Goal: Information Seeking & Learning: Understand process/instructions

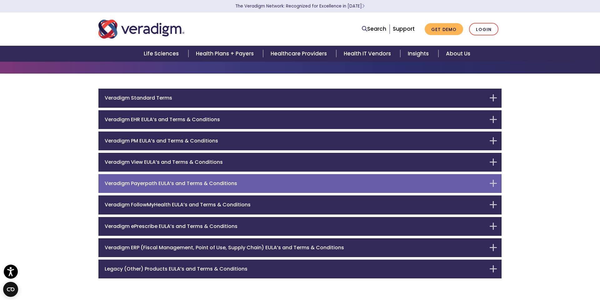
scroll to position [25, 0]
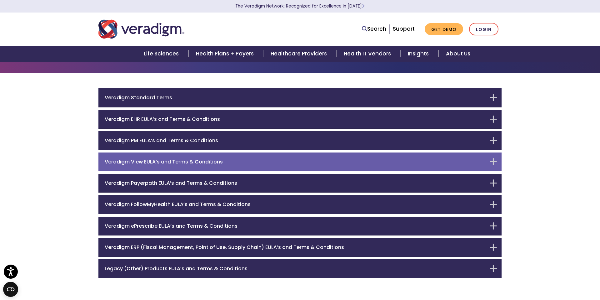
drag, startPoint x: 501, startPoint y: 160, endPoint x: 497, endPoint y: 161, distance: 3.7
click at [501, 160] on div "Veradigm View EULA’s and Terms & Conditions" at bounding box center [299, 161] width 403 height 19
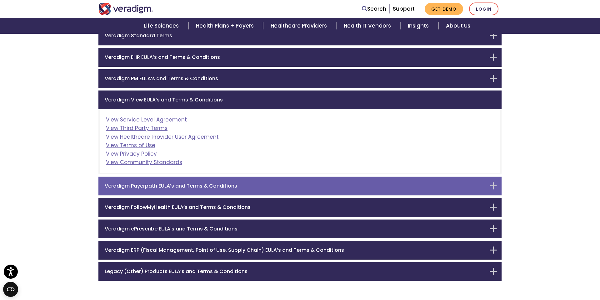
scroll to position [114, 0]
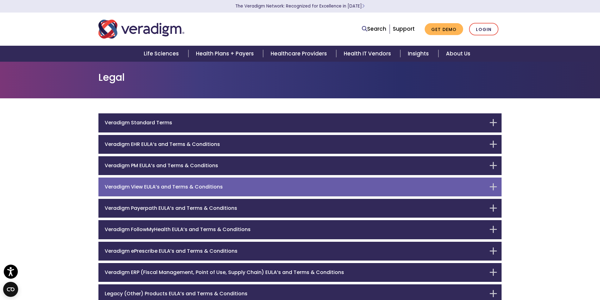
click at [379, 184] on h6 "Veradigm View EULA’s and Terms & Conditions" at bounding box center [295, 187] width 381 height 6
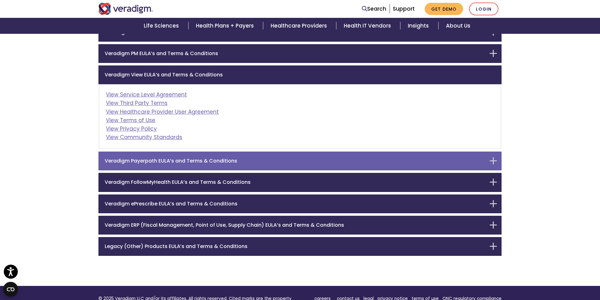
scroll to position [114, 0]
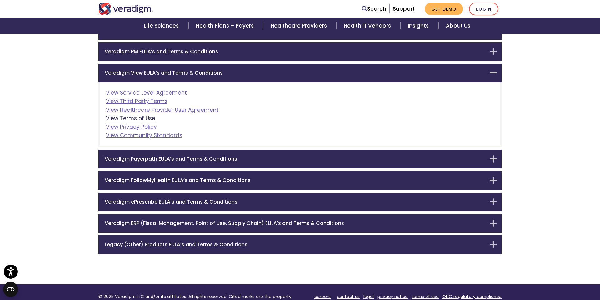
click at [145, 118] on link "View Terms of Use" at bounding box center [130, 118] width 49 height 8
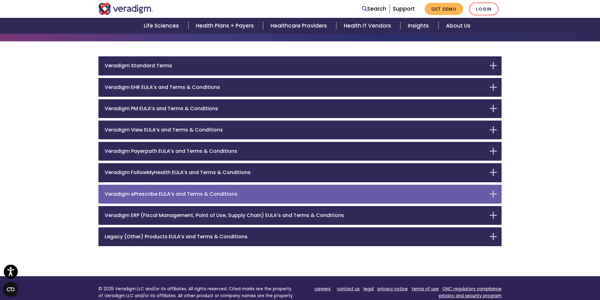
scroll to position [46, 0]
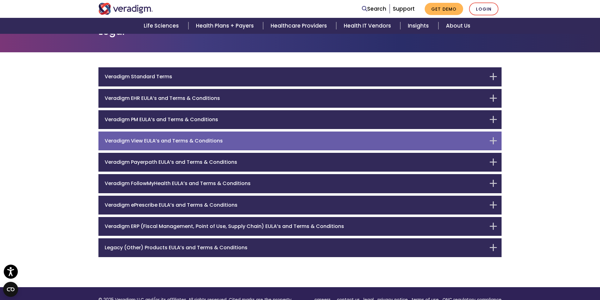
click at [266, 141] on h6 "Veradigm View EULA’s and Terms & Conditions" at bounding box center [295, 141] width 381 height 6
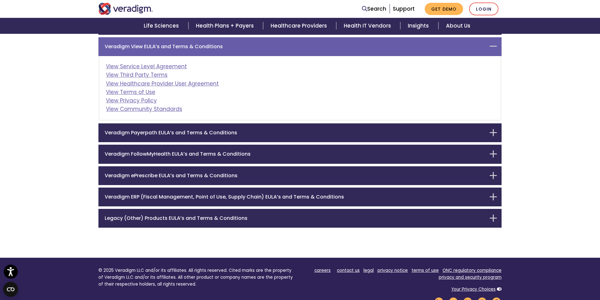
scroll to position [142, 0]
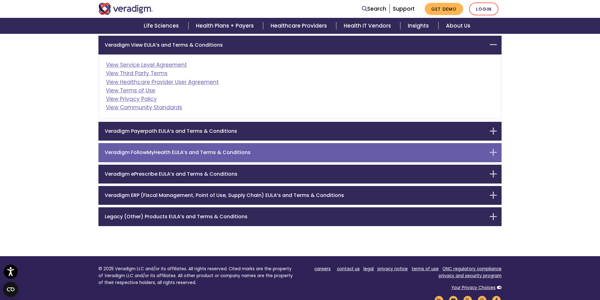
click at [236, 152] on h6 "Veradigm FollowMyHealth EULA’s and Terms & Conditions" at bounding box center [295, 152] width 381 height 6
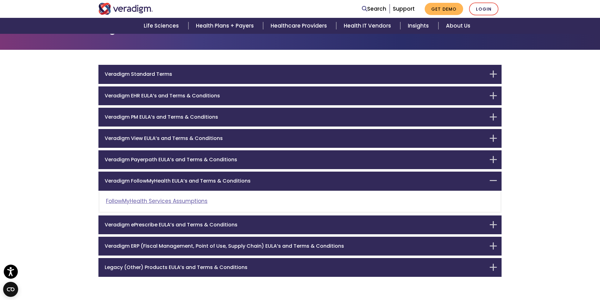
scroll to position [47, 0]
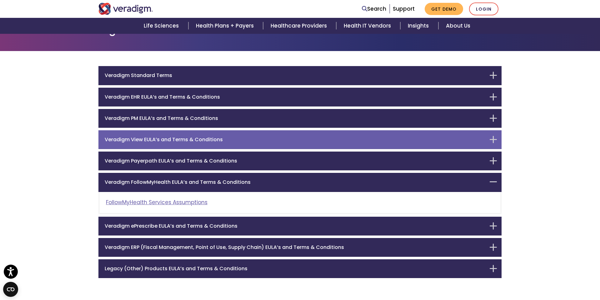
click at [244, 140] on h6 "Veradigm View EULA’s and Terms & Conditions" at bounding box center [295, 139] width 381 height 6
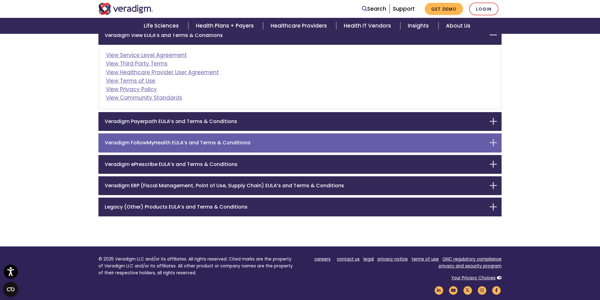
scroll to position [159, 0]
